Goal: Find specific page/section: Find specific page/section

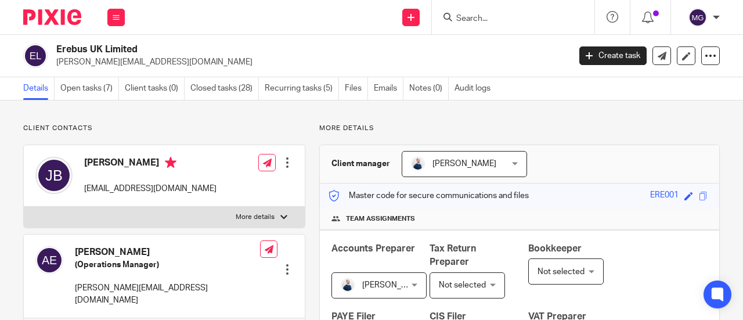
click at [475, 15] on input "Search" at bounding box center [507, 19] width 104 height 10
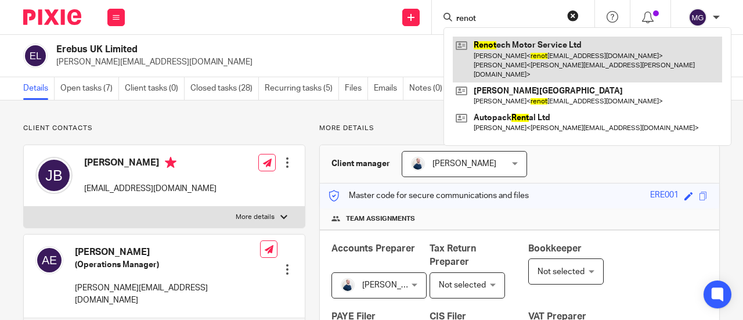
type input "renot"
click at [498, 52] on link at bounding box center [587, 60] width 269 height 46
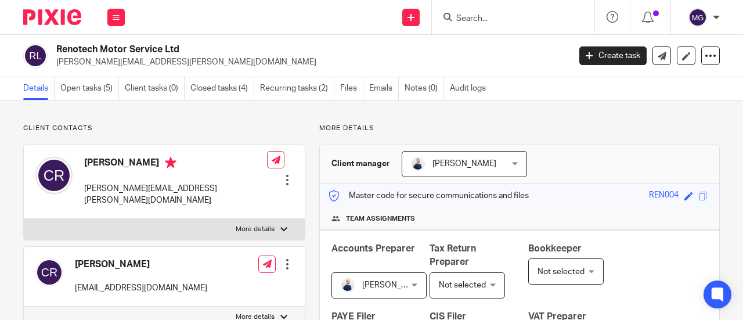
click at [484, 18] on input "Search" at bounding box center [507, 19] width 104 height 10
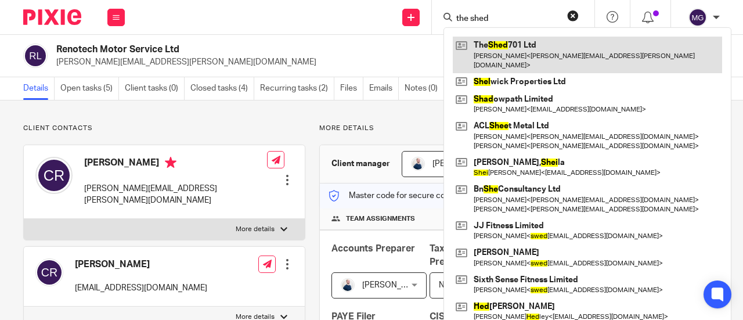
type input "the shed"
click at [482, 41] on link at bounding box center [587, 55] width 269 height 36
